Goal: Task Accomplishment & Management: Use online tool/utility

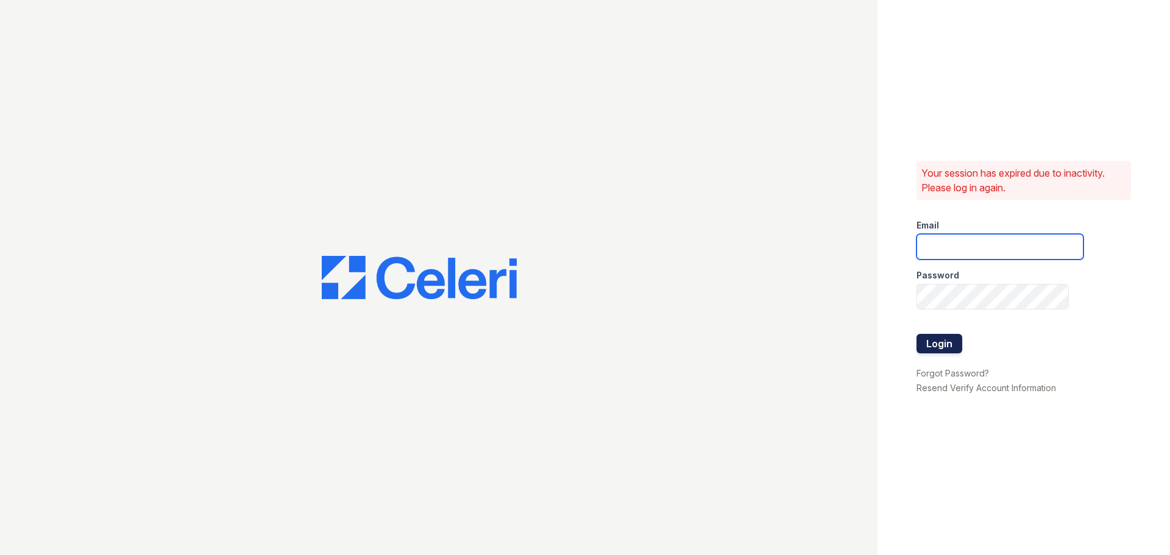
type input "lyndon1@cafmanagement.com"
click at [950, 340] on button "Login" at bounding box center [940, 344] width 46 height 20
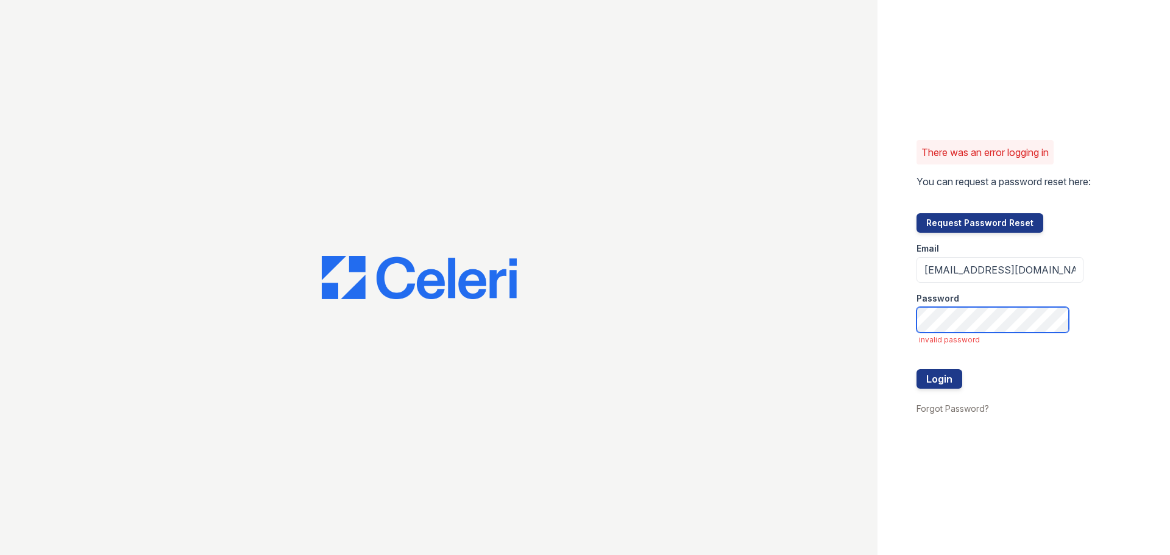
click at [917, 369] on button "Login" at bounding box center [940, 379] width 46 height 20
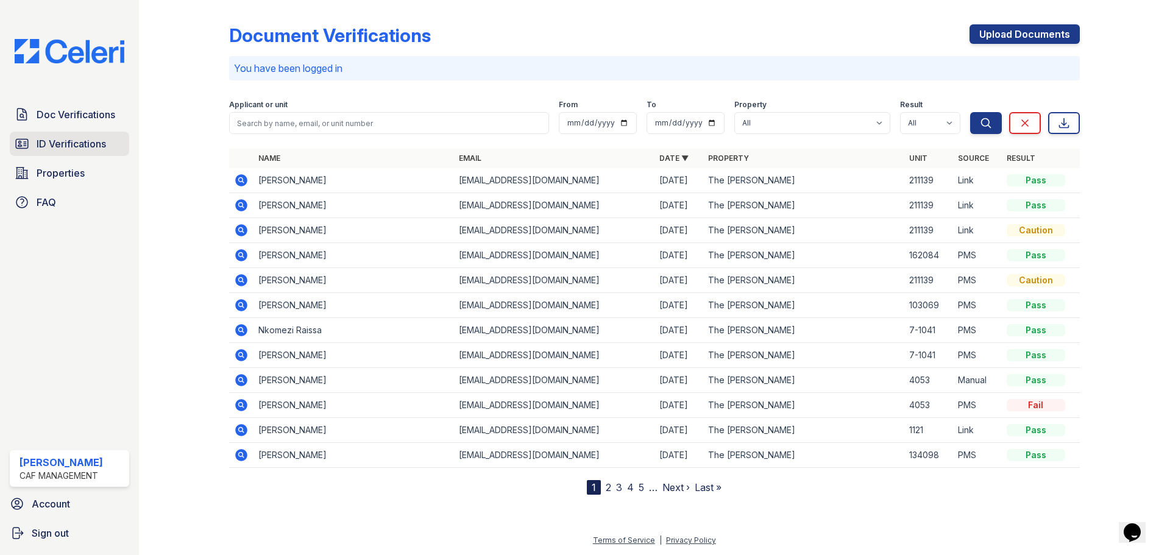
click at [71, 151] on span "ID Verifications" at bounding box center [71, 144] width 69 height 15
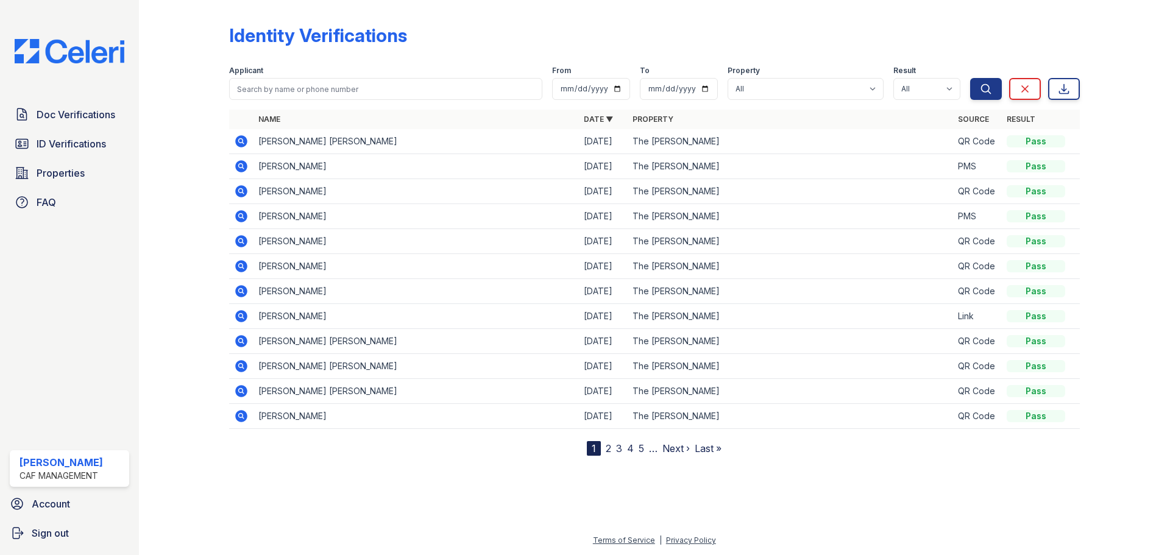
click at [240, 143] on icon at bounding box center [241, 141] width 12 height 12
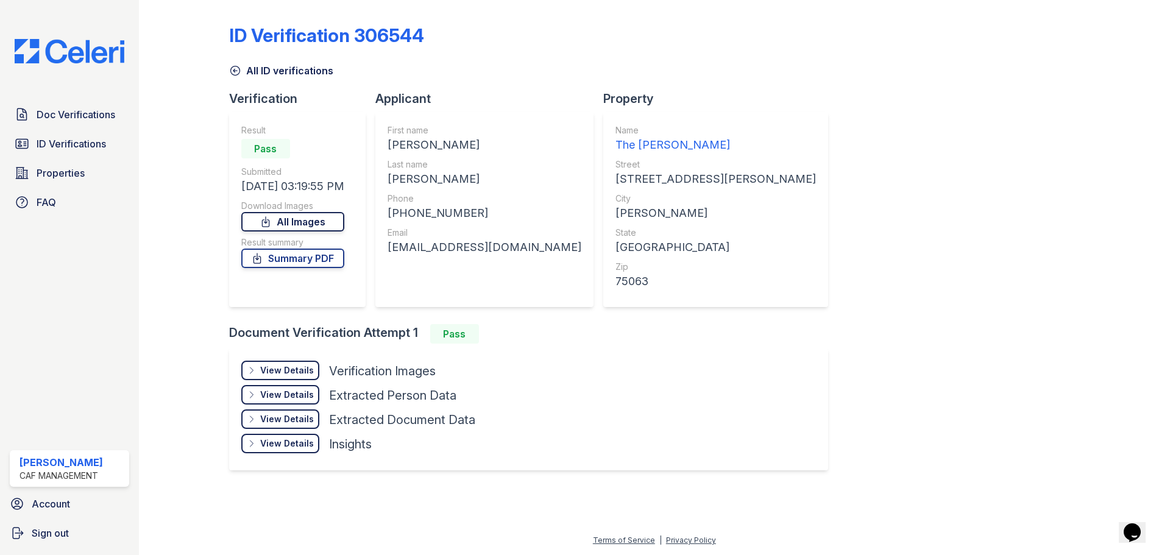
click at [314, 227] on link "All Images" at bounding box center [292, 222] width 103 height 20
drag, startPoint x: 393, startPoint y: 146, endPoint x: 488, endPoint y: 140, distance: 95.9
click at [488, 140] on div "[PERSON_NAME]" at bounding box center [485, 145] width 194 height 17
copy div "[PERSON_NAME]"
drag, startPoint x: 391, startPoint y: 176, endPoint x: 545, endPoint y: 185, distance: 154.5
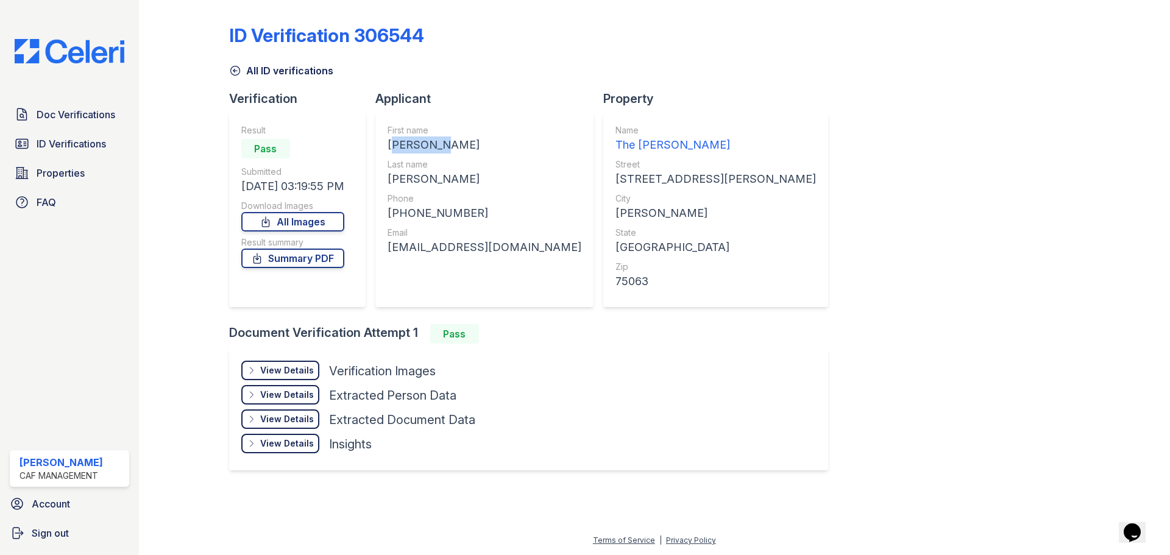
click at [545, 185] on div "[PERSON_NAME]" at bounding box center [485, 179] width 194 height 17
copy div "[PERSON_NAME]"
drag, startPoint x: 397, startPoint y: 213, endPoint x: 512, endPoint y: 216, distance: 114.6
click at [512, 216] on div "[PHONE_NUMBER]" at bounding box center [485, 213] width 194 height 17
copy div "14698776787"
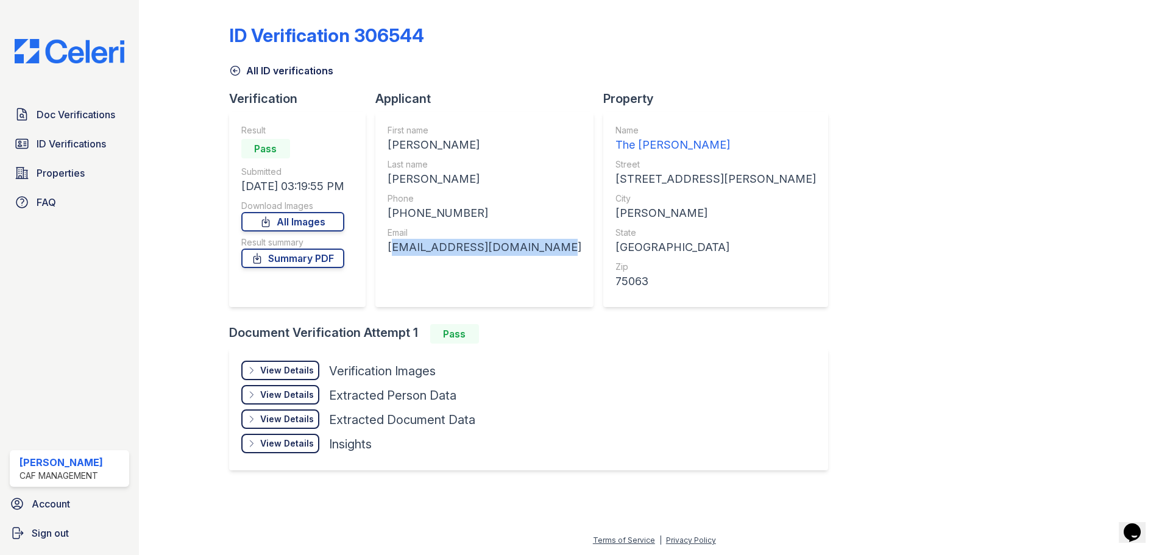
drag, startPoint x: 388, startPoint y: 249, endPoint x: 551, endPoint y: 251, distance: 163.4
click at [551, 251] on div "First name [PERSON_NAME] name [PERSON_NAME] Phone [PHONE_NUMBER] Email [EMAIL_A…" at bounding box center [484, 209] width 218 height 195
copy div "[EMAIL_ADDRESS][DOMAIN_NAME]"
